Goal: Use online tool/utility: Utilize a website feature to perform a specific function

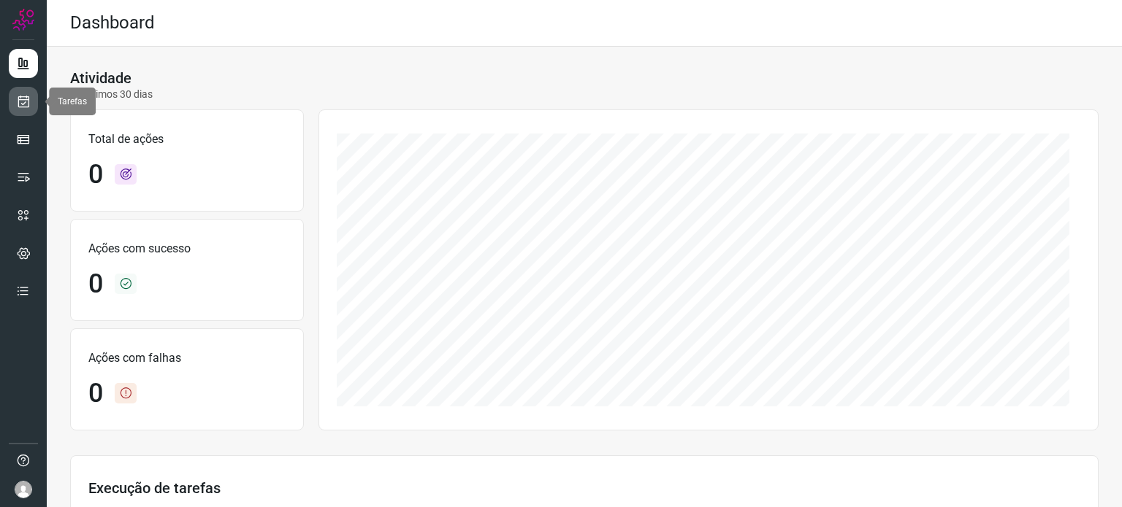
click at [15, 103] on link at bounding box center [23, 101] width 29 height 29
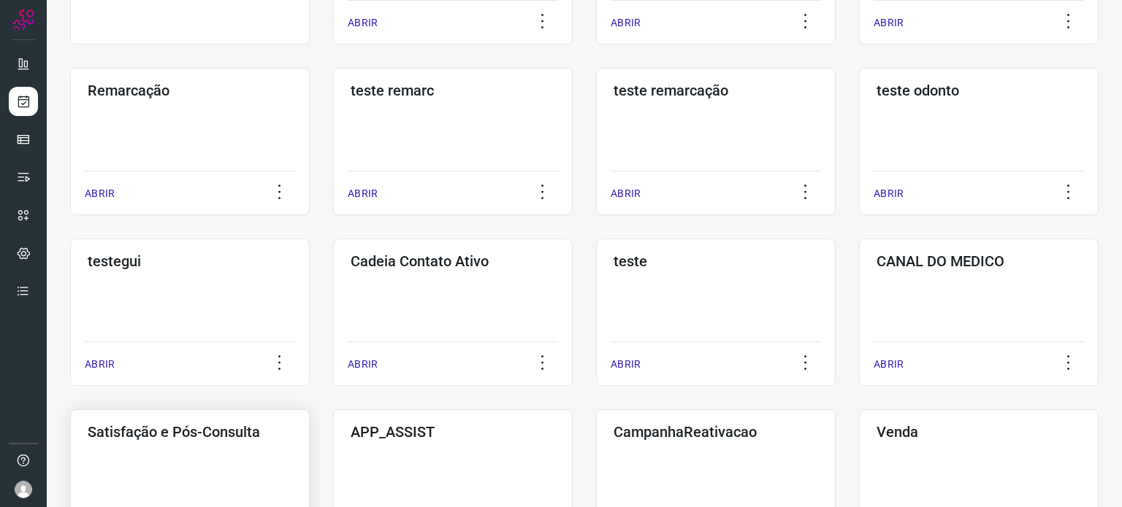
click at [184, 454] on div "Satisfação e Pós-Consulta ABRIR" at bounding box center [190, 483] width 240 height 147
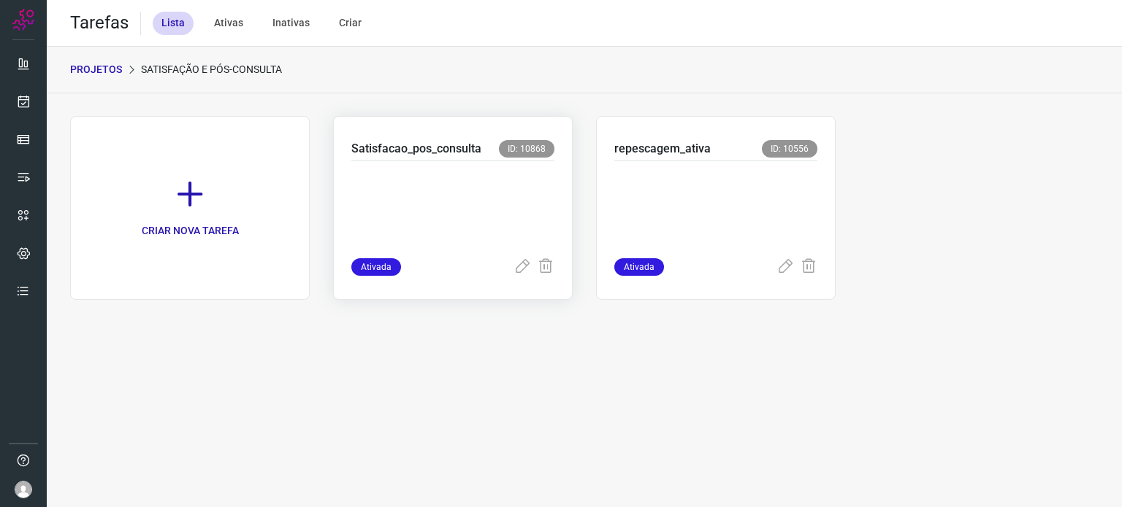
click at [488, 166] on div at bounding box center [452, 209] width 203 height 97
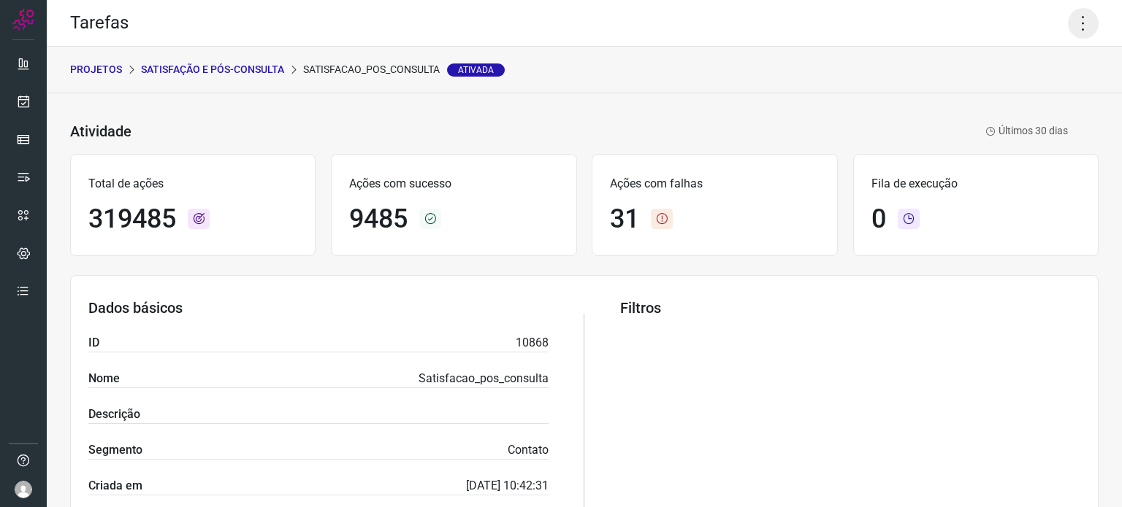
click at [1070, 23] on icon at bounding box center [1083, 23] width 31 height 31
click at [1004, 102] on li "Executar" at bounding box center [1020, 95] width 133 height 23
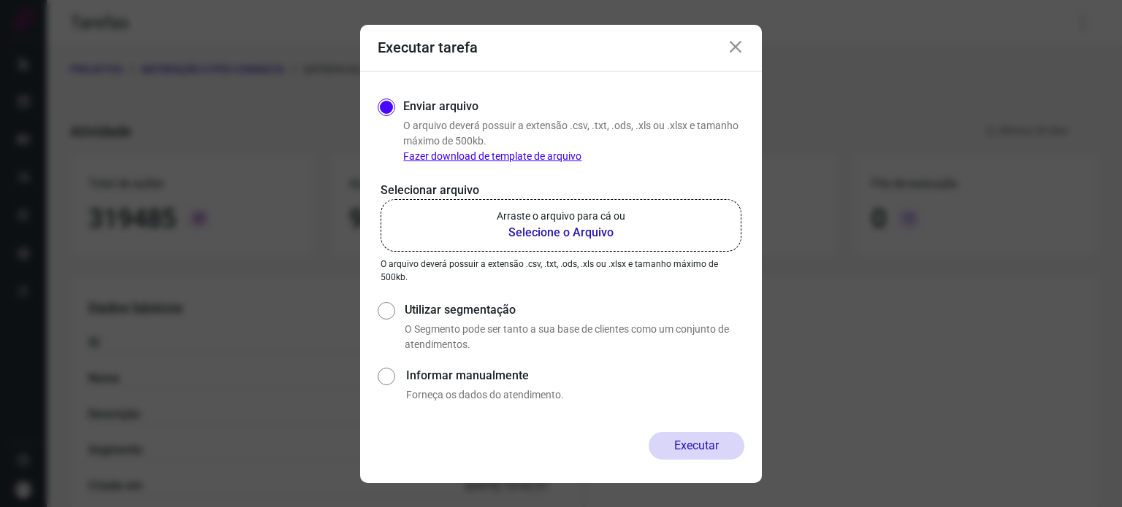
click at [464, 226] on label "Arraste o arquivo para cá ou Selecione o Arquivo" at bounding box center [560, 225] width 361 height 53
click at [0, 0] on input "Arraste o arquivo para cá ou Selecione o Arquivo" at bounding box center [0, 0] width 0 height 0
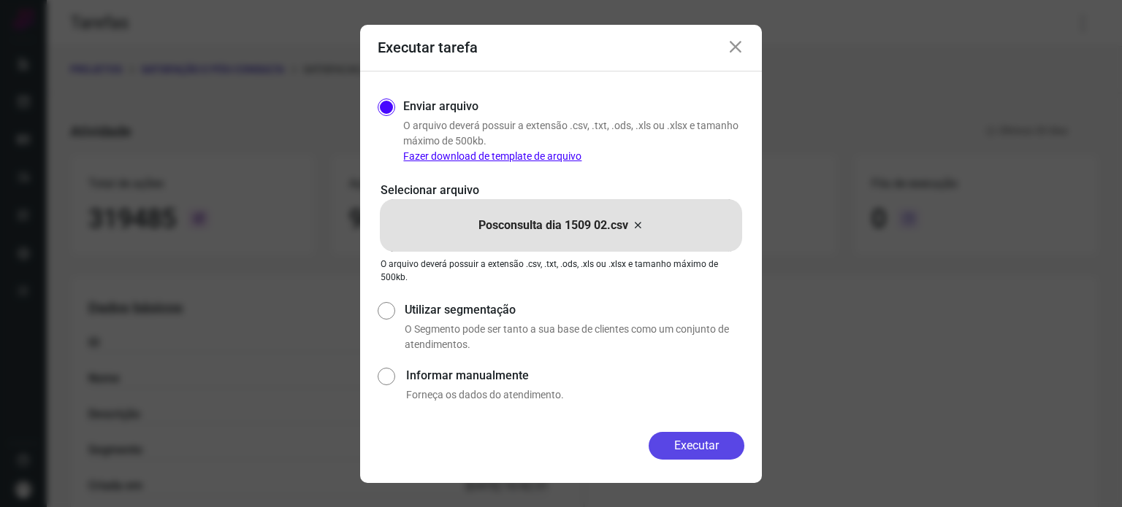
click at [693, 437] on button "Executar" at bounding box center [696, 446] width 96 height 28
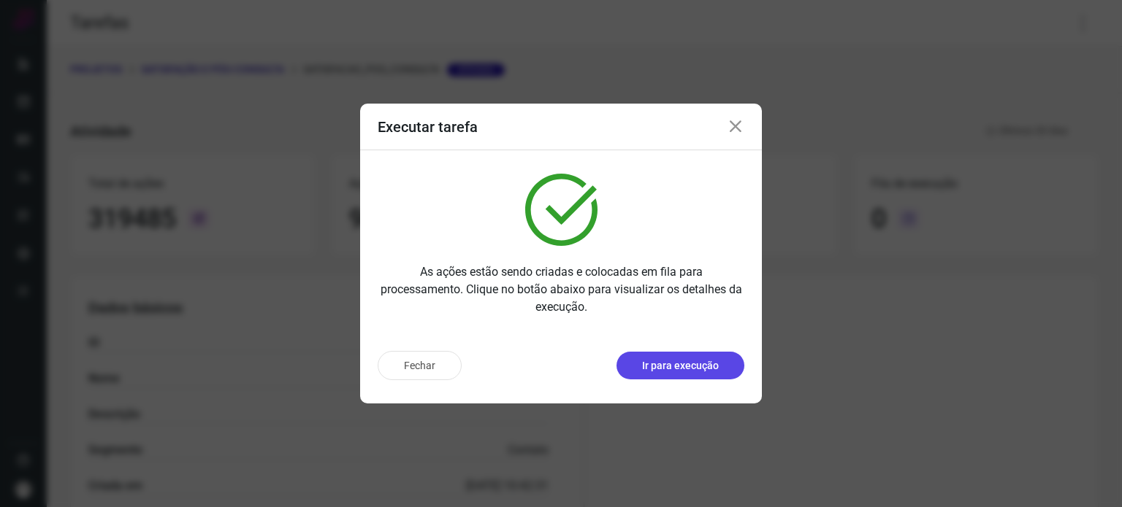
click at [689, 364] on p "Ir para execução" at bounding box center [680, 366] width 77 height 15
